Goal: Information Seeking & Learning: Check status

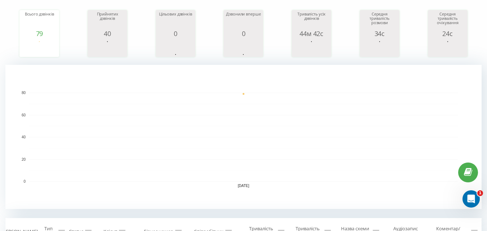
scroll to position [36, 0]
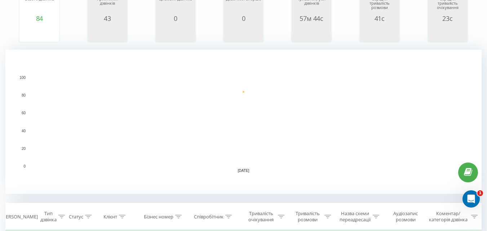
scroll to position [180, 0]
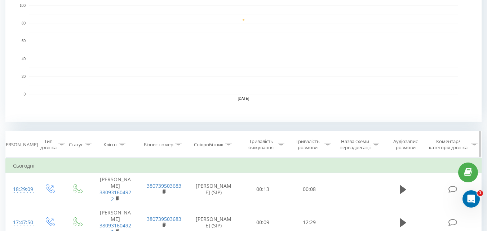
click at [326, 143] on icon at bounding box center [327, 145] width 6 height 4
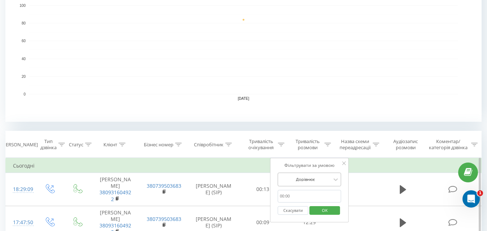
scroll to position [208, 0]
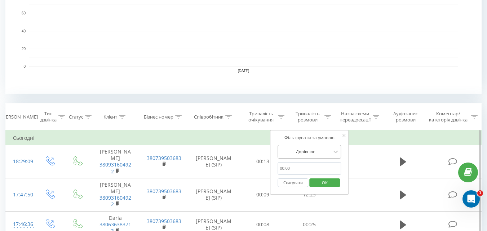
click at [297, 159] on div "Дорівнює" at bounding box center [308, 152] width 63 height 14
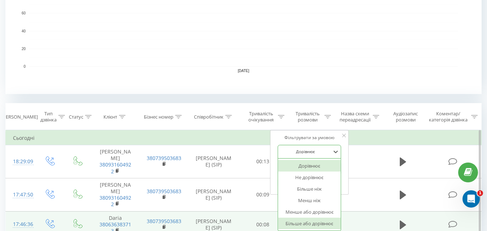
click at [303, 223] on div "Більше або дорівнює" at bounding box center [309, 224] width 63 height 12
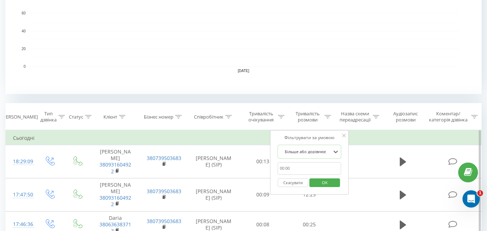
click at [294, 172] on input "text" at bounding box center [308, 168] width 63 height 13
type input "01:00"
click at [331, 185] on span "OK" at bounding box center [325, 182] width 20 height 11
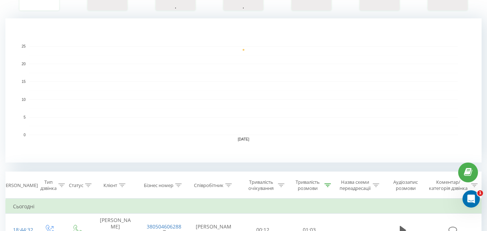
scroll to position [144, 0]
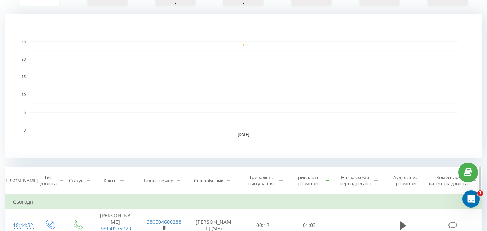
click at [330, 180] on icon at bounding box center [327, 181] width 6 height 4
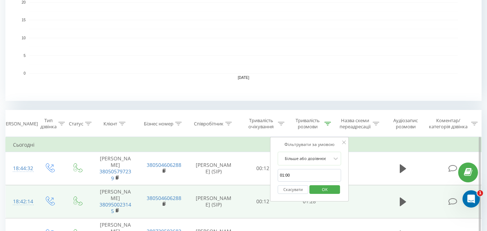
scroll to position [216, 0]
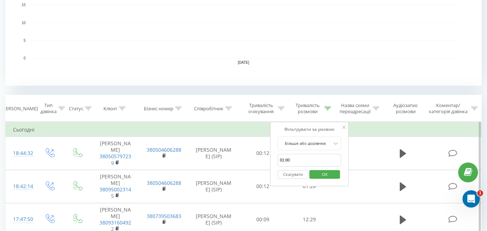
click at [287, 174] on button "Скасувати" at bounding box center [292, 174] width 31 height 9
